Goal: Information Seeking & Learning: Check status

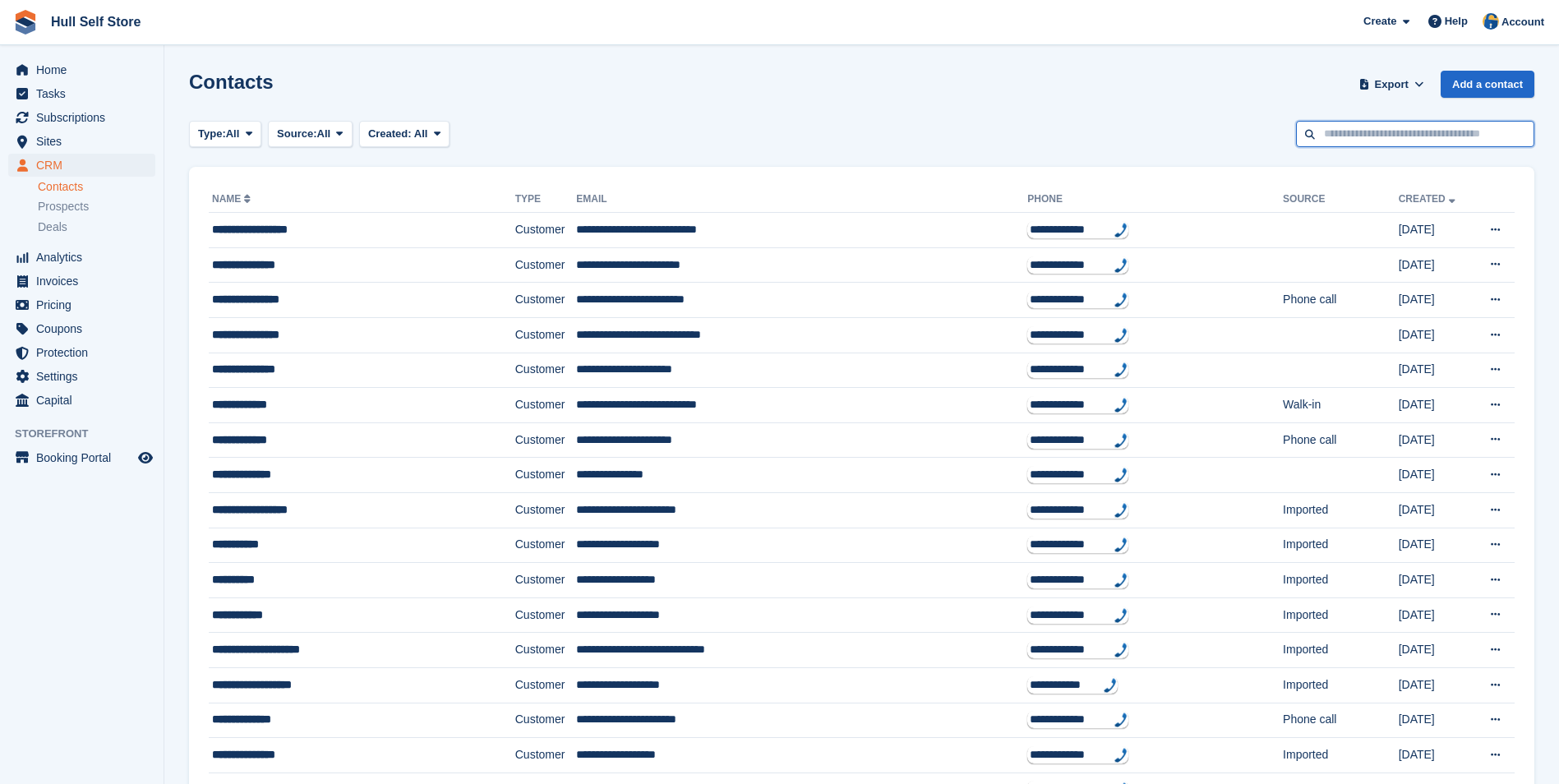
click at [1380, 132] on input "text" at bounding box center [1415, 134] width 238 height 27
type input "******"
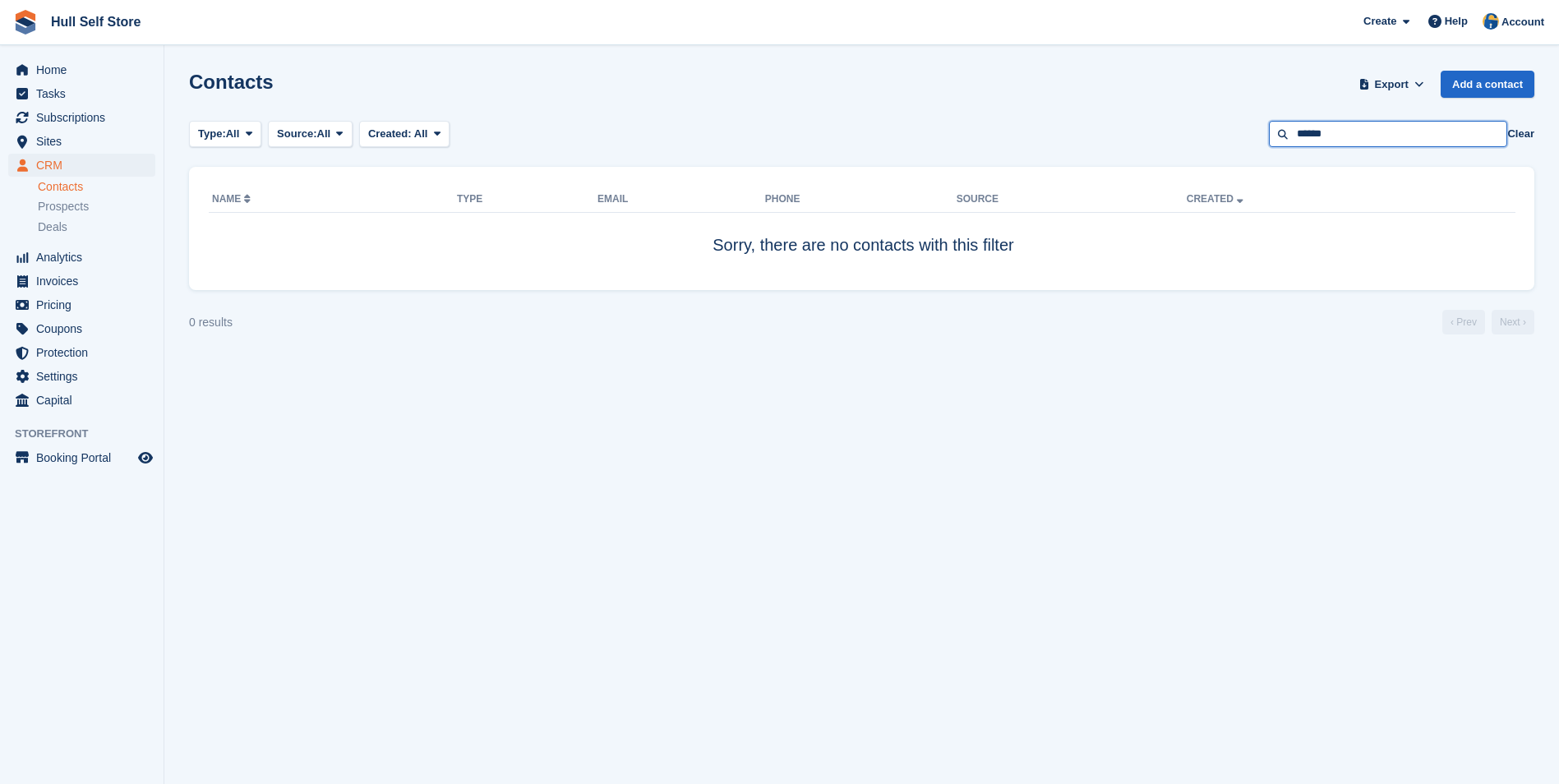
drag, startPoint x: 1337, startPoint y: 138, endPoint x: 1325, endPoint y: 135, distance: 12.4
click at [1325, 135] on input "******" at bounding box center [1388, 134] width 238 height 27
type input "******"
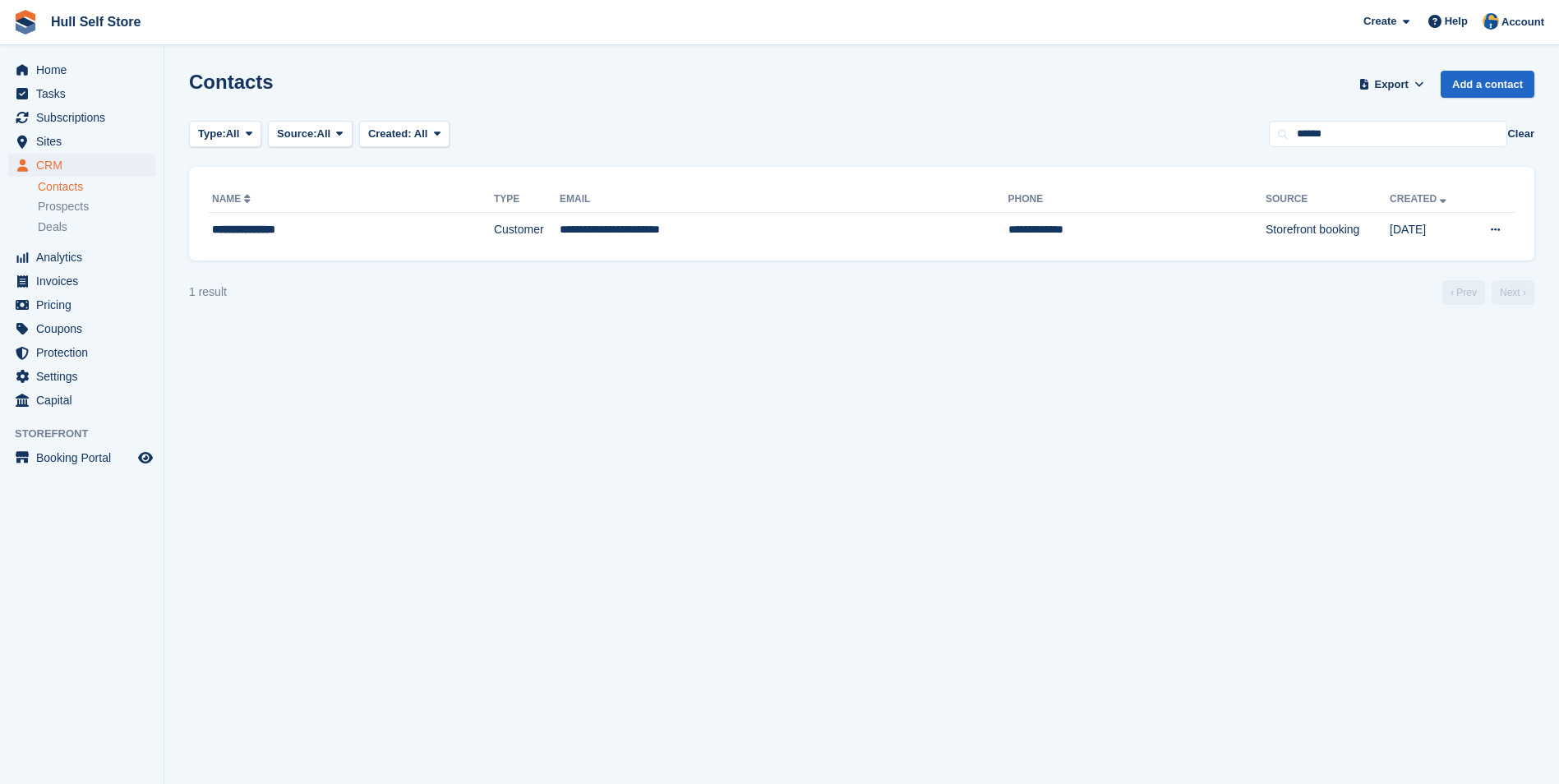
click at [746, 252] on div "**********" at bounding box center [862, 213] width 1346 height 93
click at [746, 235] on td "**********" at bounding box center [783, 230] width 449 height 34
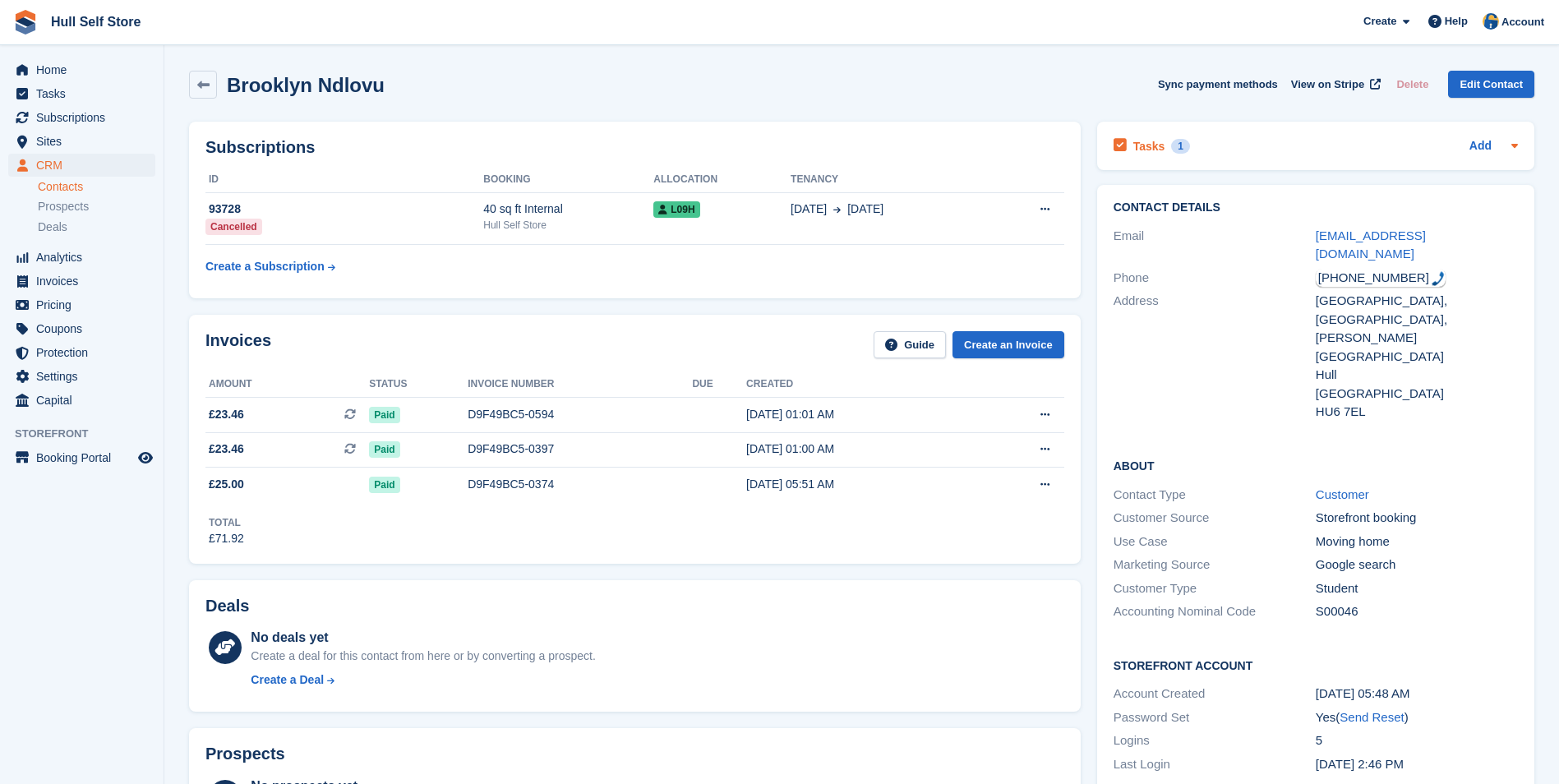
click at [1301, 153] on div "Tasks 1 Add" at bounding box center [1316, 145] width 405 height 22
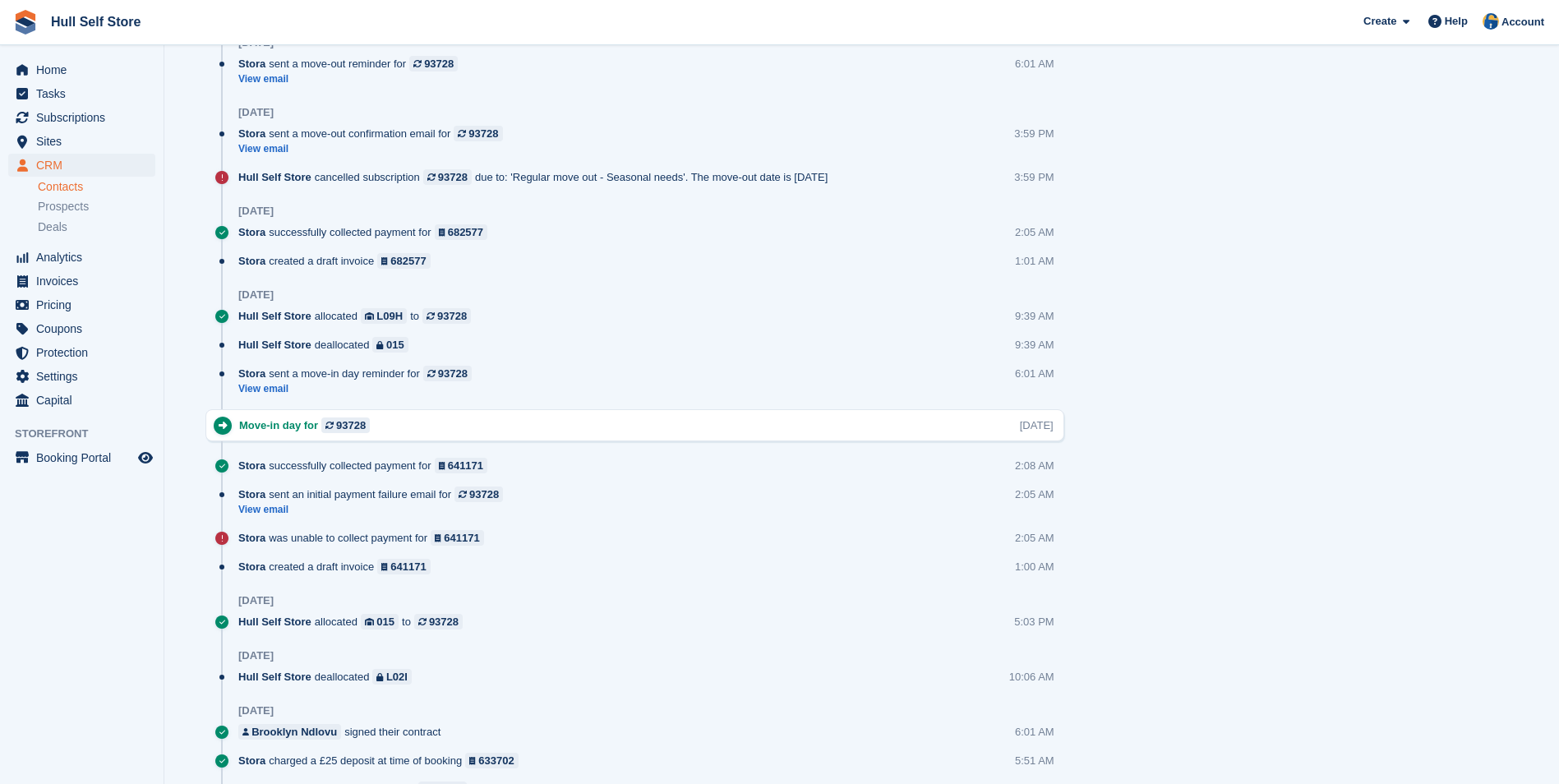
scroll to position [904, 0]
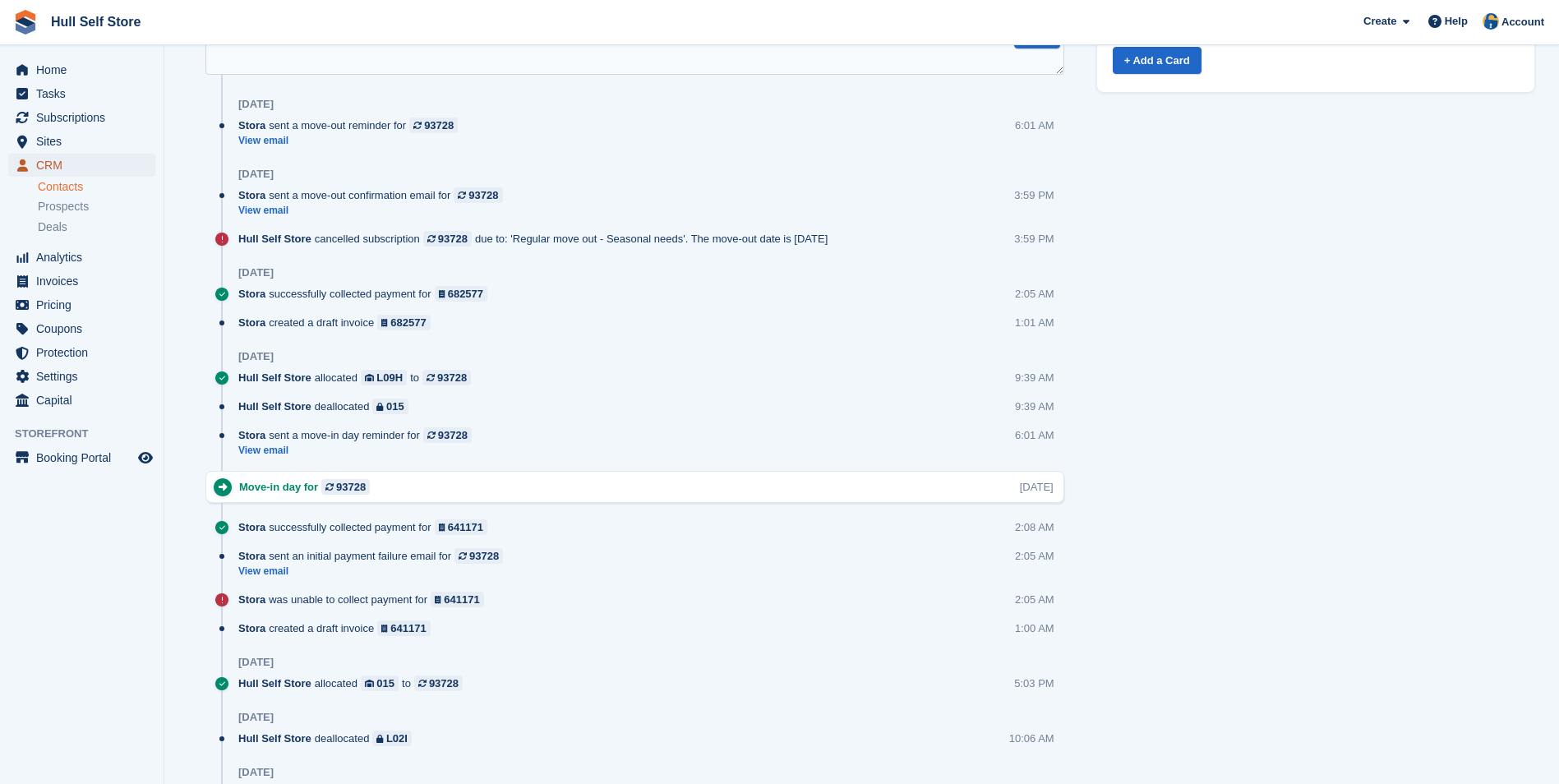
click at [120, 165] on span "CRM" at bounding box center [85, 165] width 99 height 23
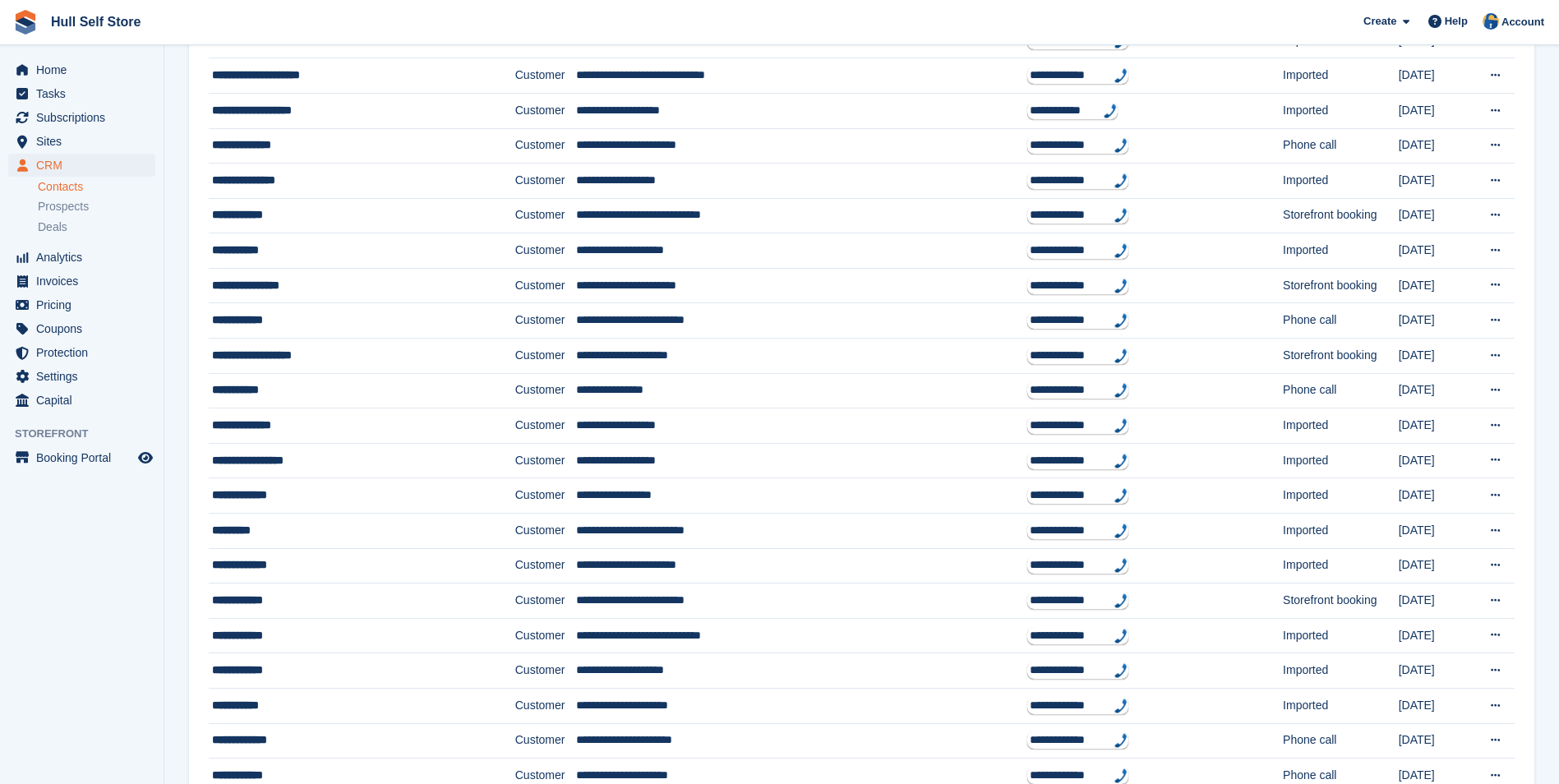
scroll to position [575, 0]
click at [93, 280] on span "Invoices" at bounding box center [85, 281] width 99 height 23
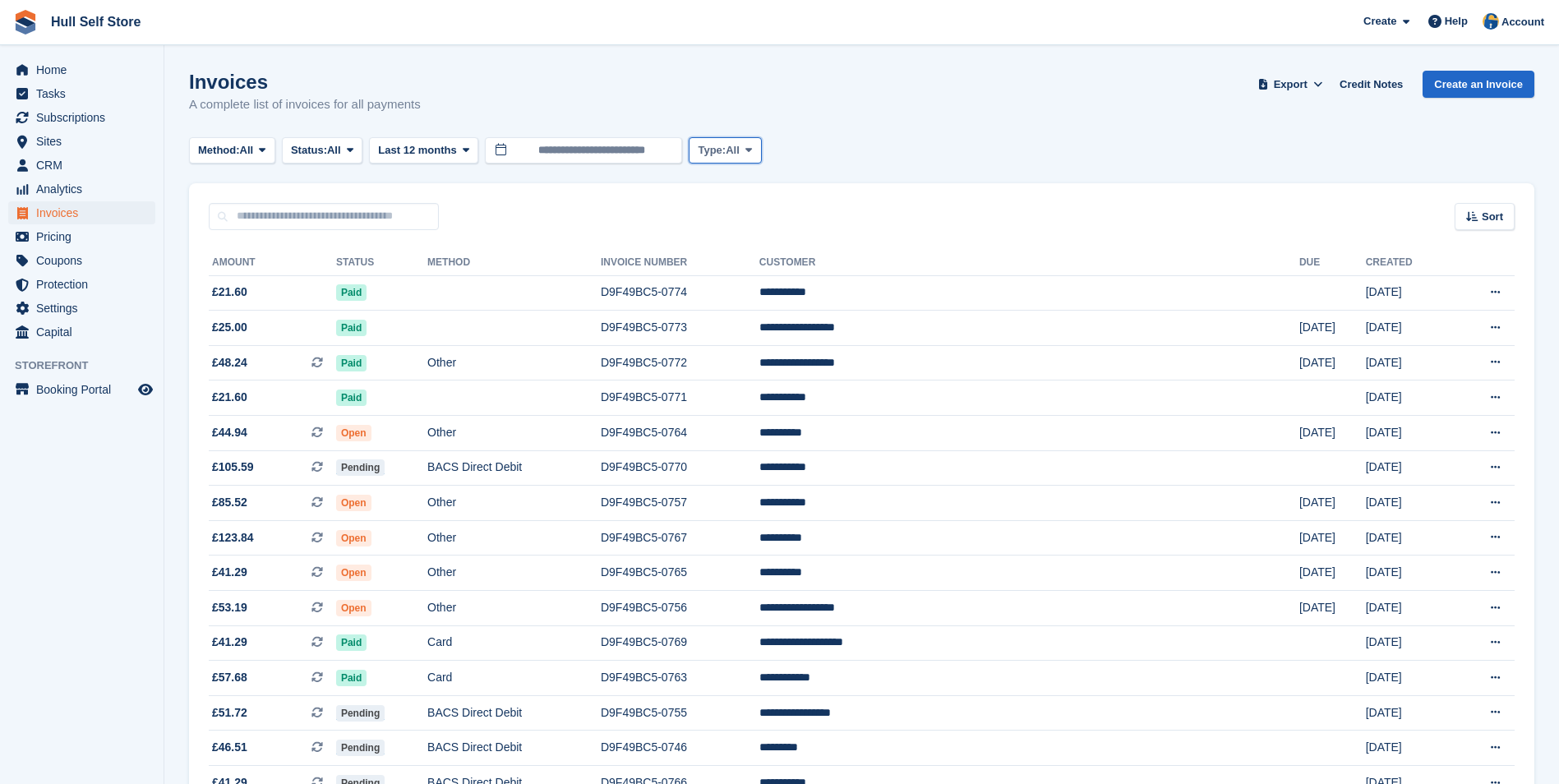
click at [747, 141] on button "Type: All" at bounding box center [725, 151] width 72 height 27
click at [323, 148] on span "Status:" at bounding box center [308, 150] width 36 height 17
click at [341, 211] on link "Paid" at bounding box center [360, 218] width 143 height 30
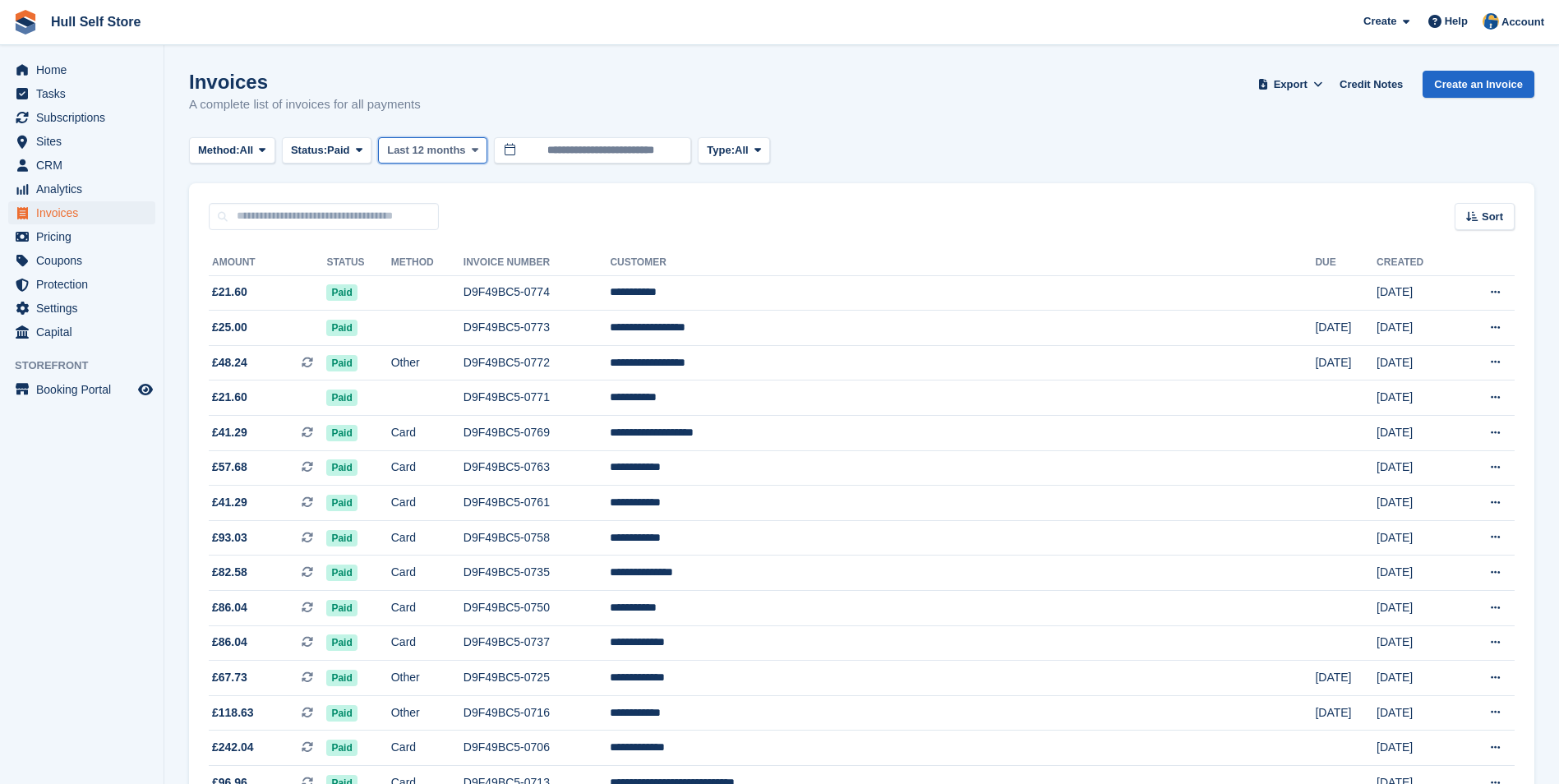
click at [427, 151] on span "Last 12 months" at bounding box center [426, 150] width 78 height 17
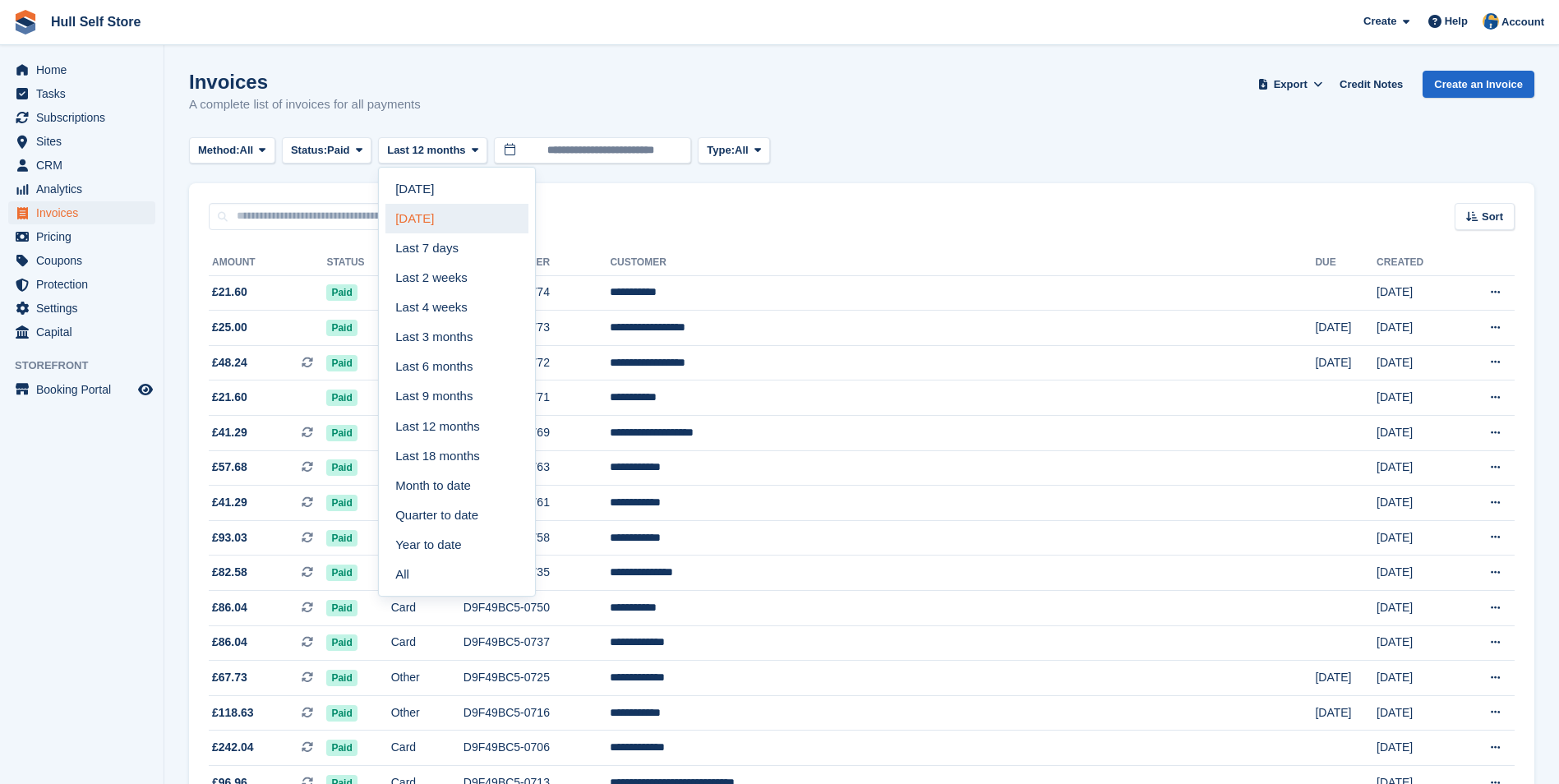
click at [434, 216] on link "[DATE]" at bounding box center [457, 218] width 143 height 30
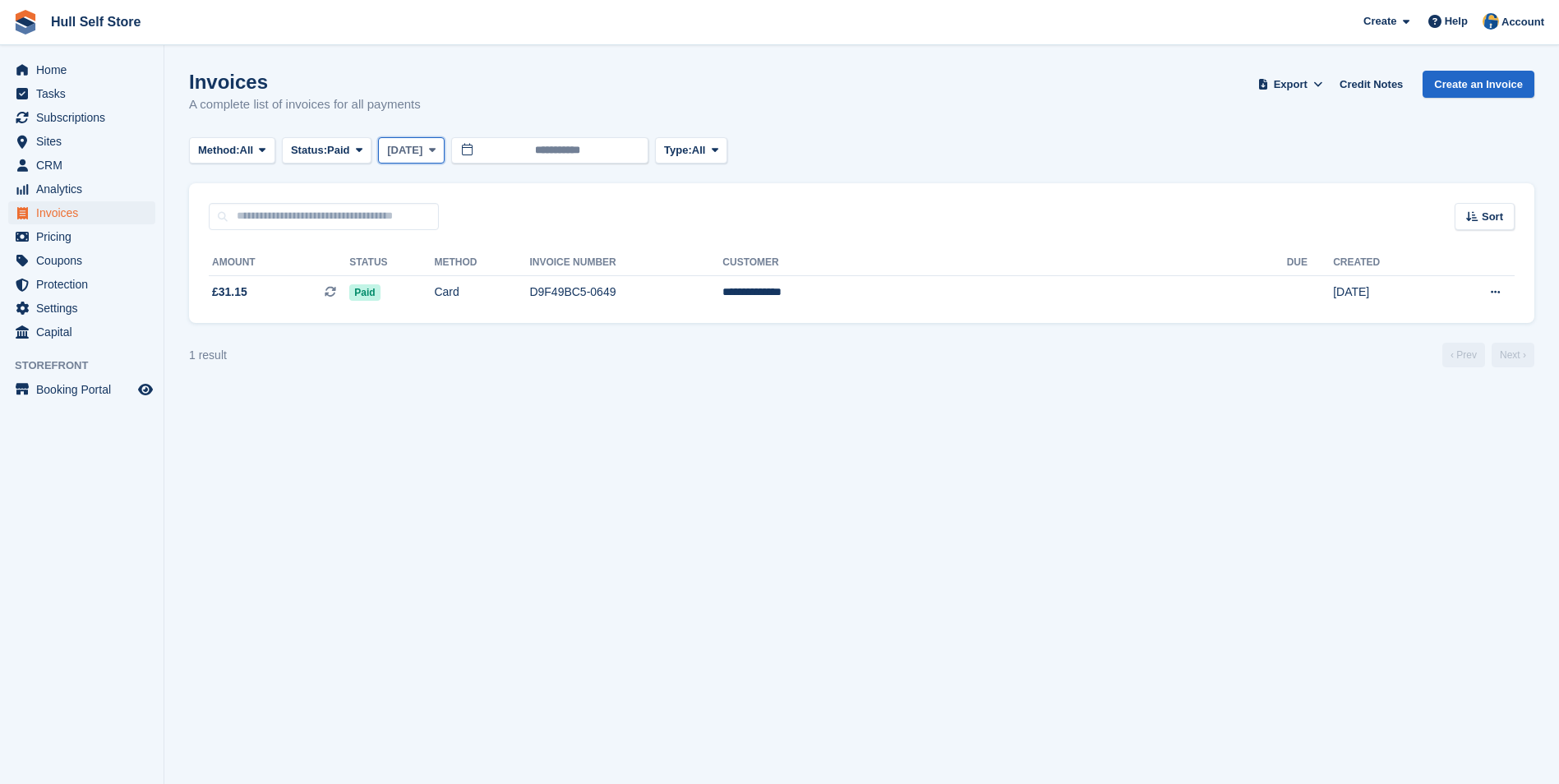
click at [422, 153] on span "[DATE]" at bounding box center [405, 150] width 35 height 17
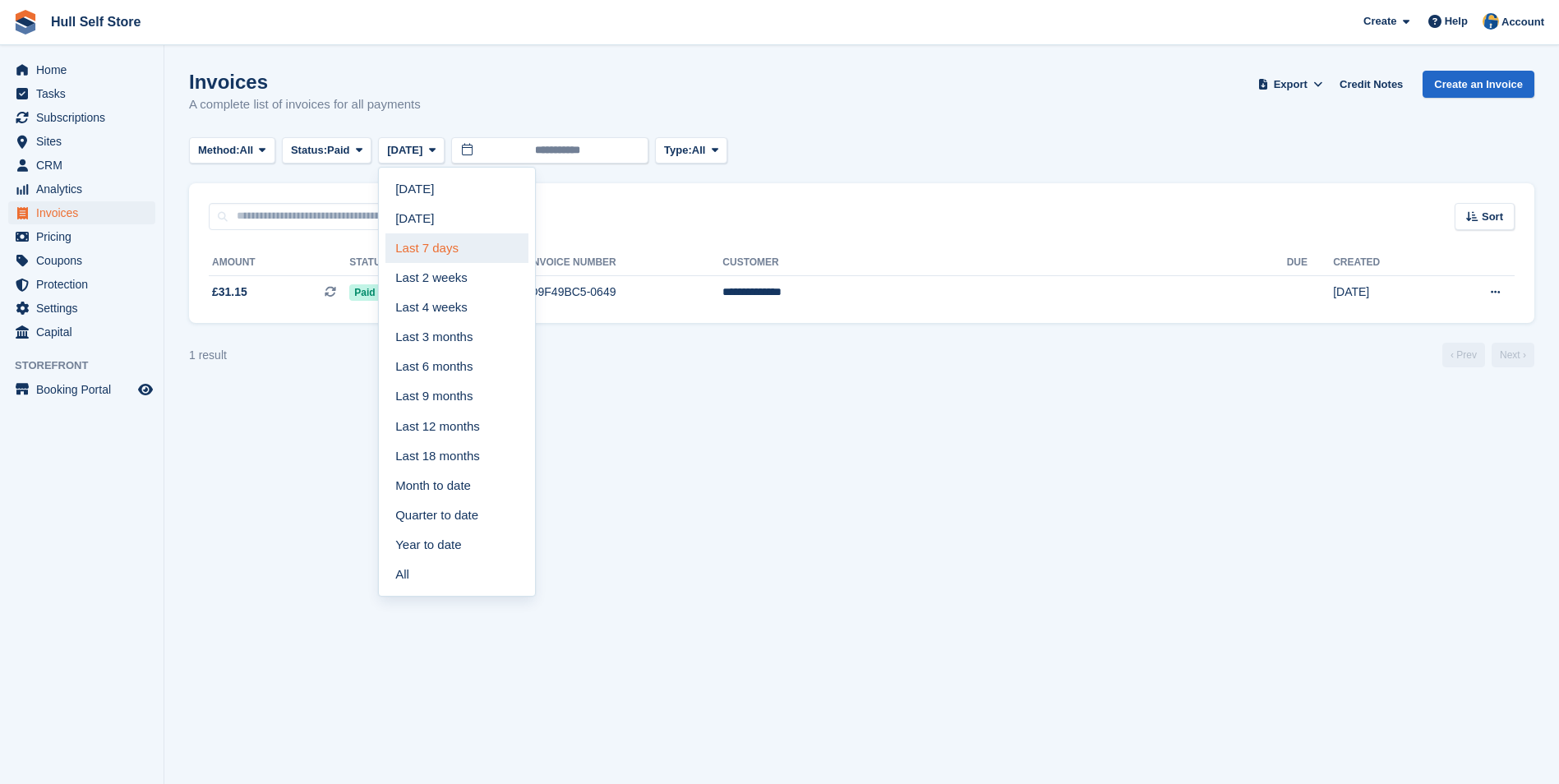
click at [441, 247] on link "Last 7 days" at bounding box center [457, 248] width 143 height 30
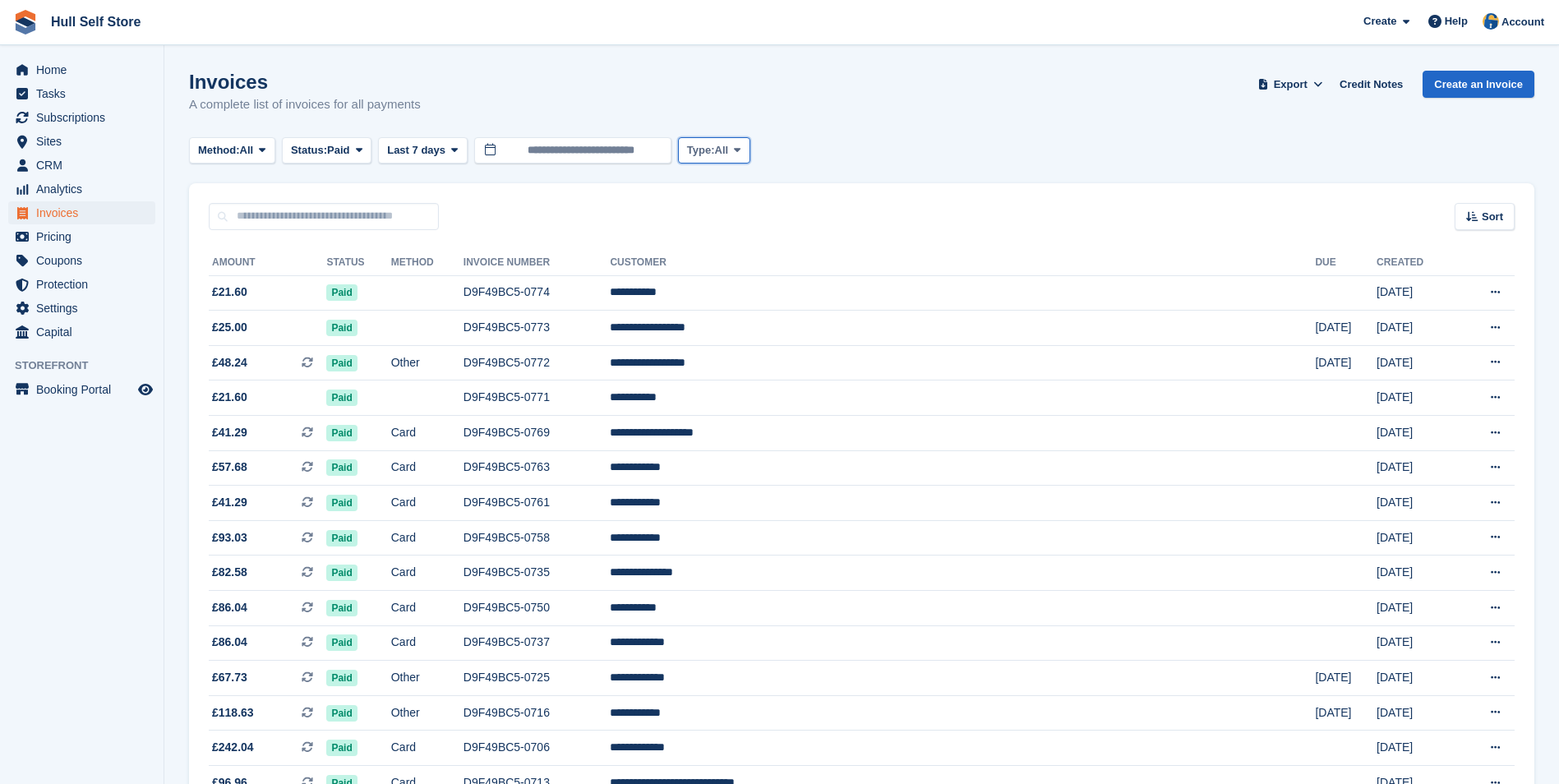
click at [693, 147] on span "Type:" at bounding box center [702, 150] width 28 height 17
click at [338, 140] on button "Status: Paid" at bounding box center [327, 151] width 90 height 27
click at [348, 336] on link "Uncollectible" at bounding box center [360, 337] width 143 height 30
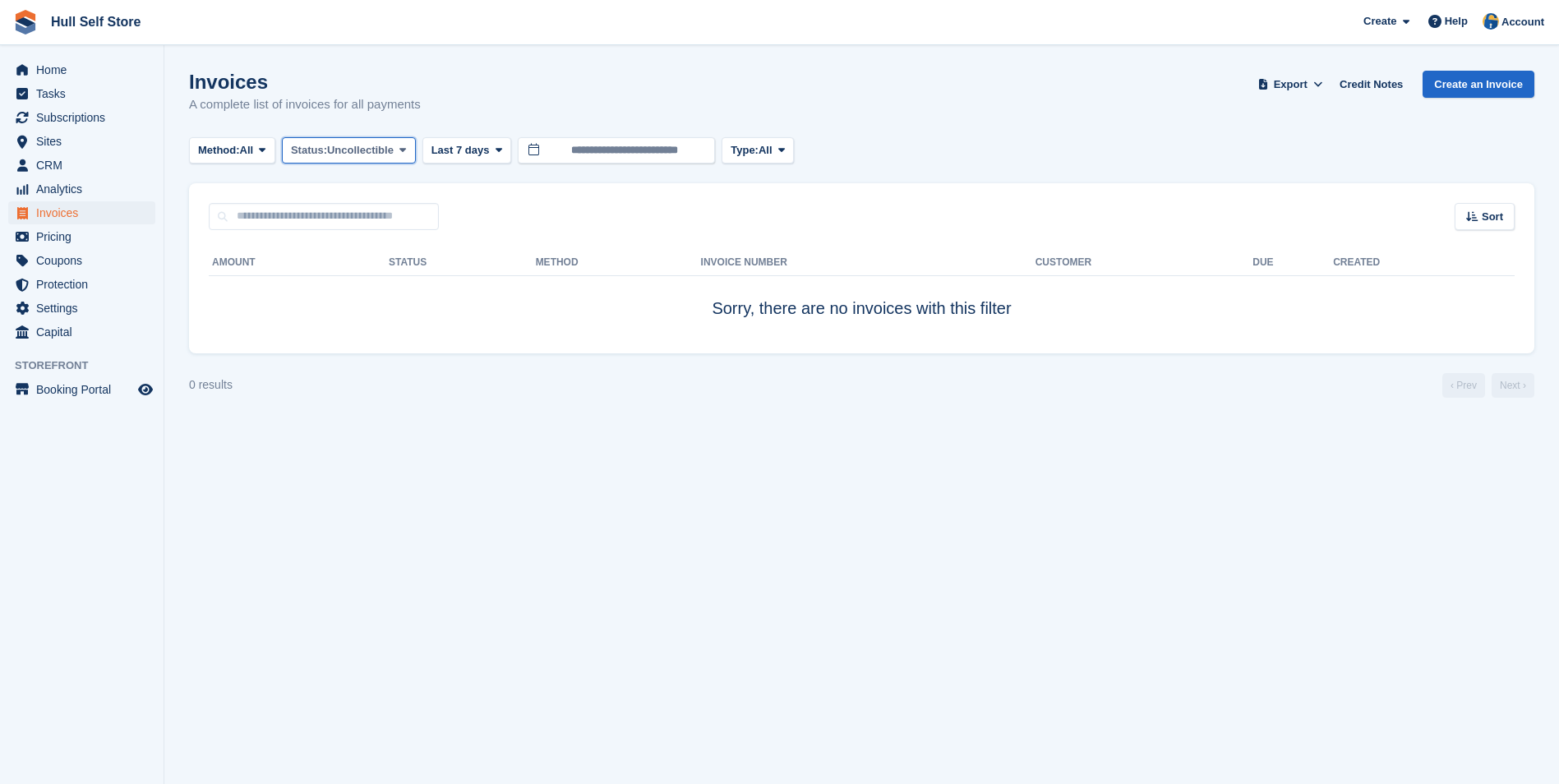
click at [336, 150] on span "Uncollectible" at bounding box center [360, 150] width 67 height 17
click at [339, 305] on link "Void" at bounding box center [360, 307] width 143 height 30
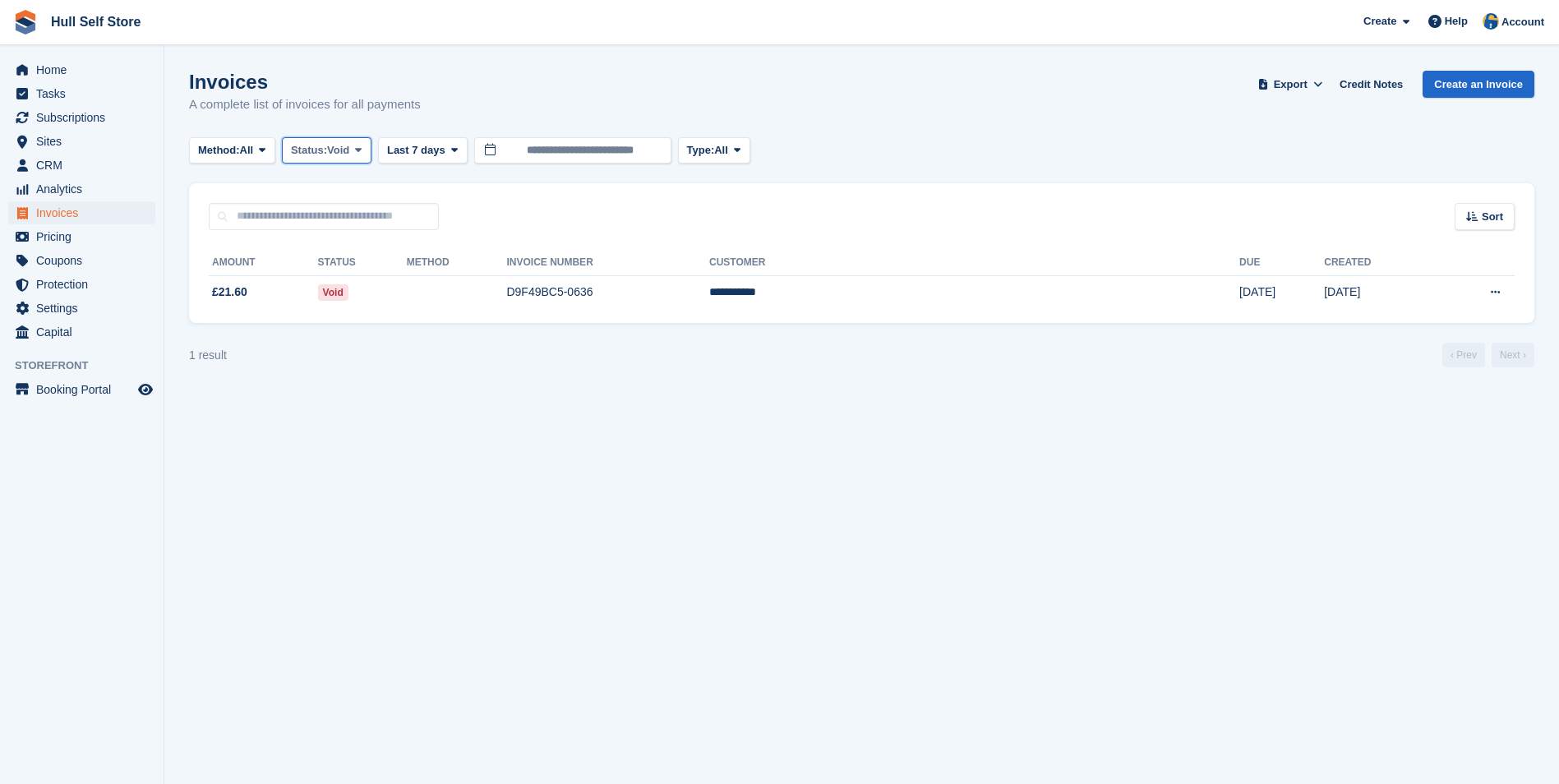
click at [334, 140] on button "Status: Void" at bounding box center [327, 151] width 90 height 27
click at [338, 277] on link "Open" at bounding box center [360, 277] width 143 height 30
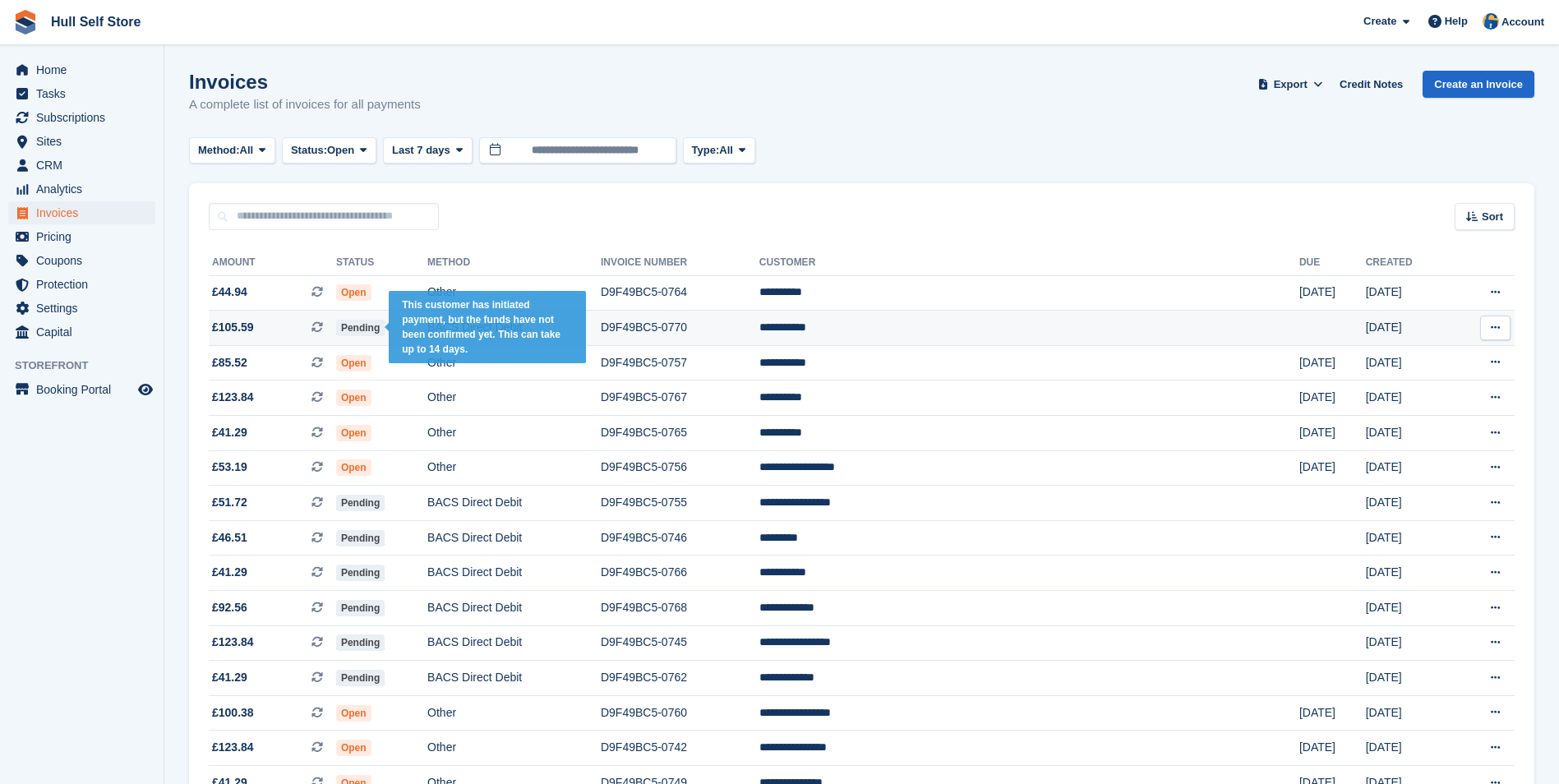
click at [397, 321] on td "Pending" at bounding box center [382, 329] width 92 height 35
